Goal: Task Accomplishment & Management: Complete application form

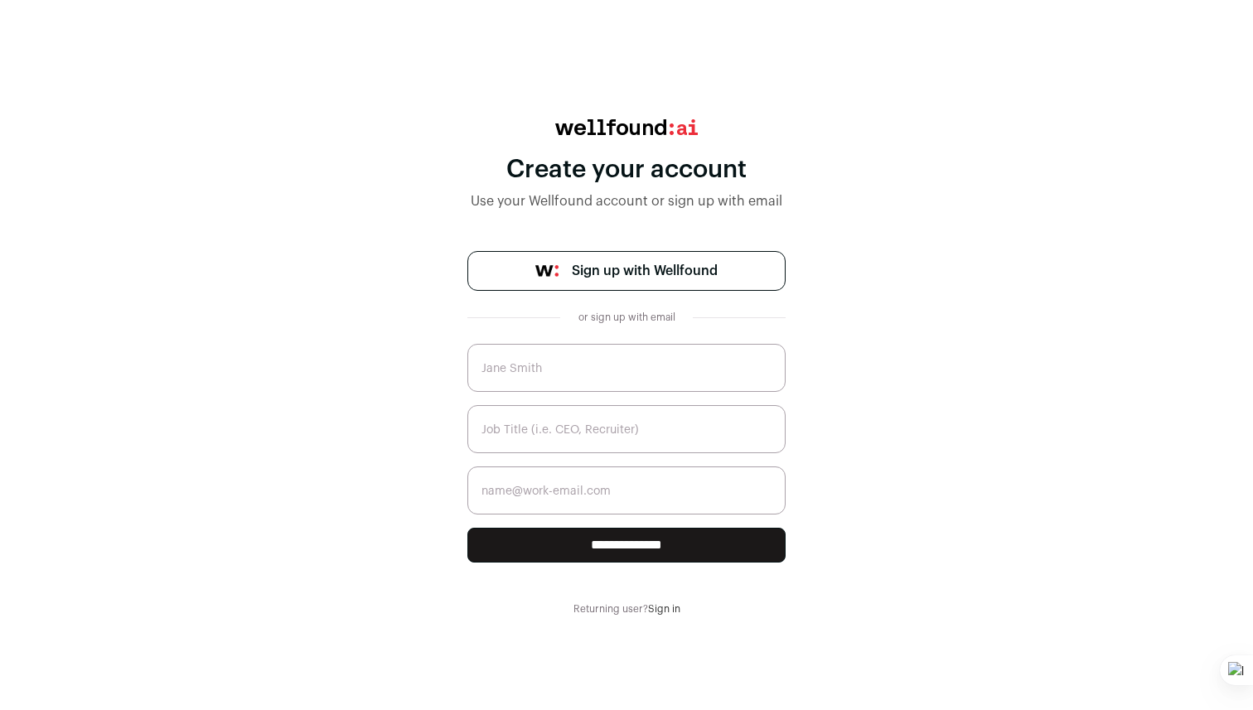
click at [592, 387] on input "text" at bounding box center [627, 368] width 318 height 48
type input "Muflihat Abdulmajid"
click at [650, 422] on input "text" at bounding box center [627, 429] width 318 height 48
type input "Software Engineer"
click at [591, 500] on input "email" at bounding box center [627, 491] width 318 height 48
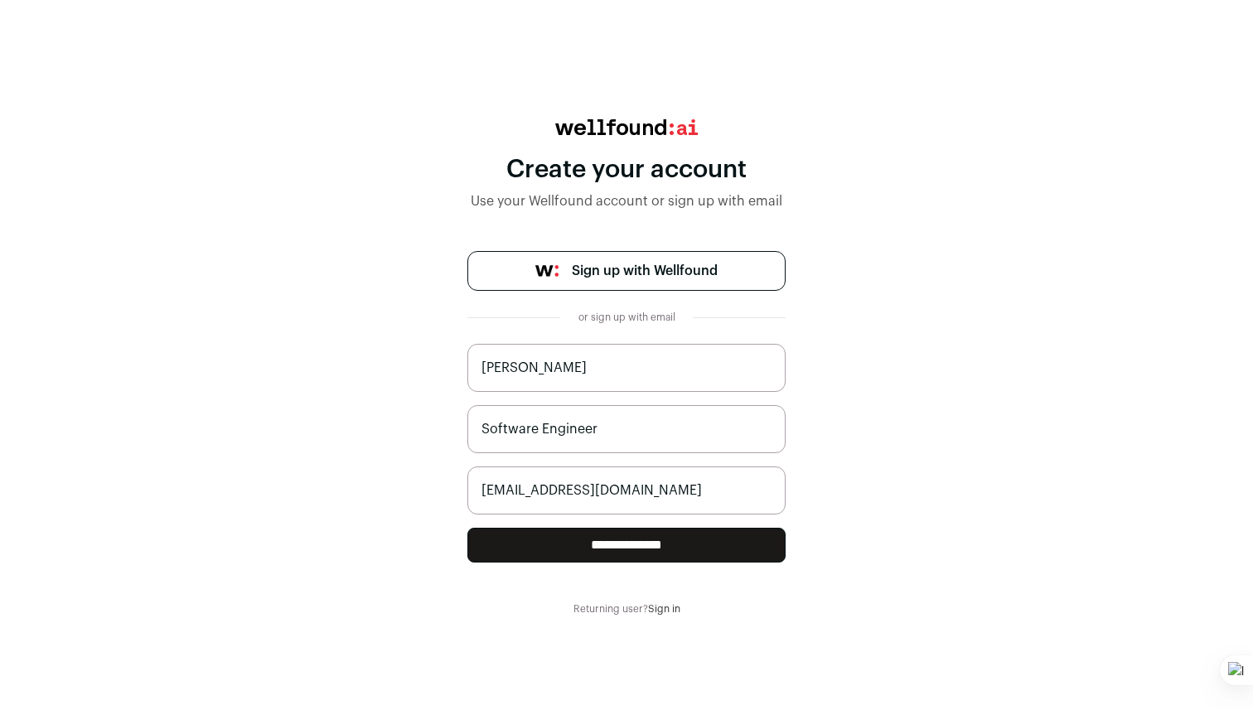
type input "muflihaabd@gmail.com"
click at [592, 537] on input "**********" at bounding box center [627, 545] width 318 height 35
